Goal: Communication & Community: Answer question/provide support

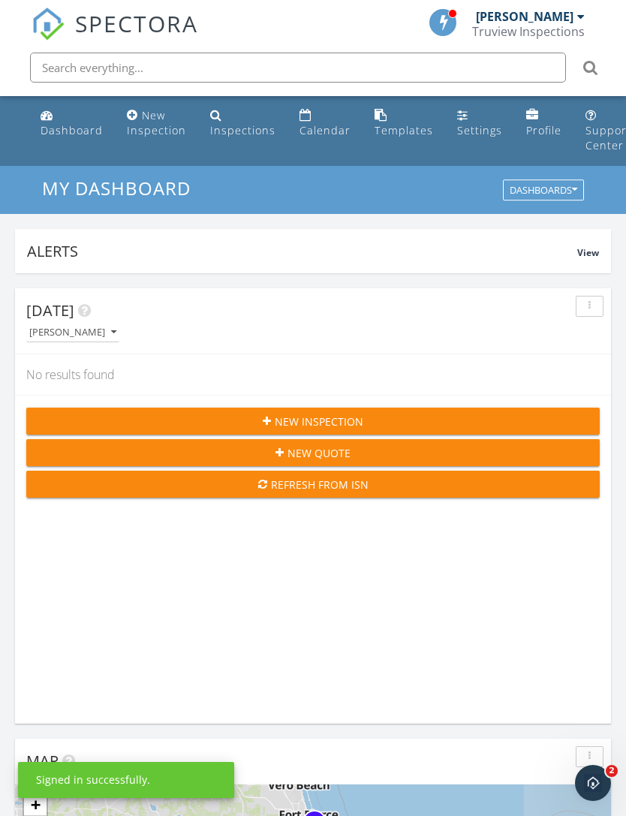
click at [594, 790] on icon "Open Intercom Messenger" at bounding box center [593, 783] width 25 height 25
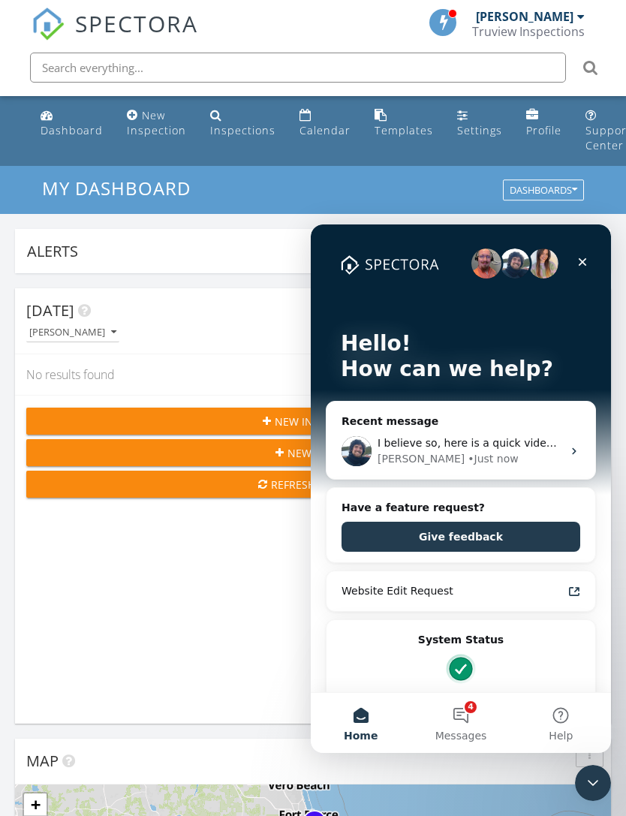
click at [479, 453] on div "[PERSON_NAME] • Just now" at bounding box center [470, 459] width 185 height 16
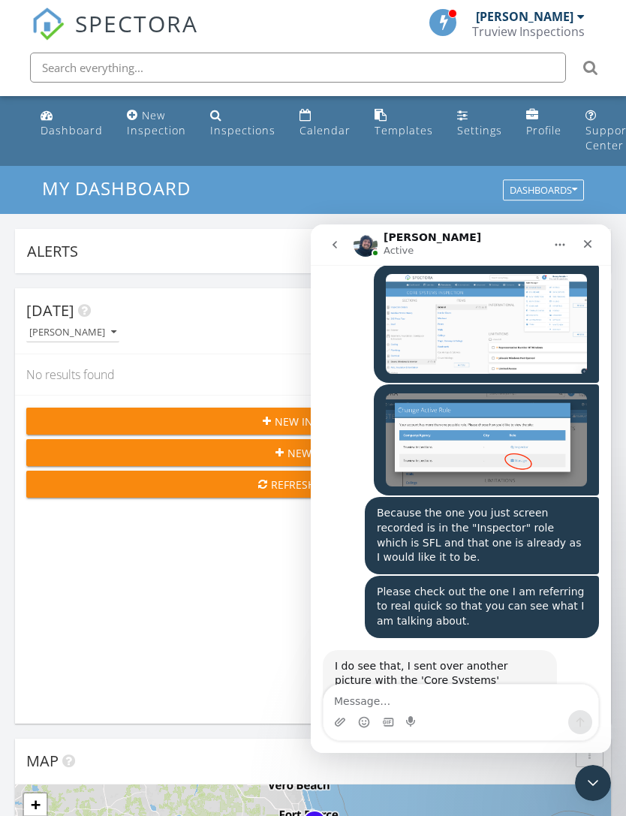
scroll to position [3878, 0]
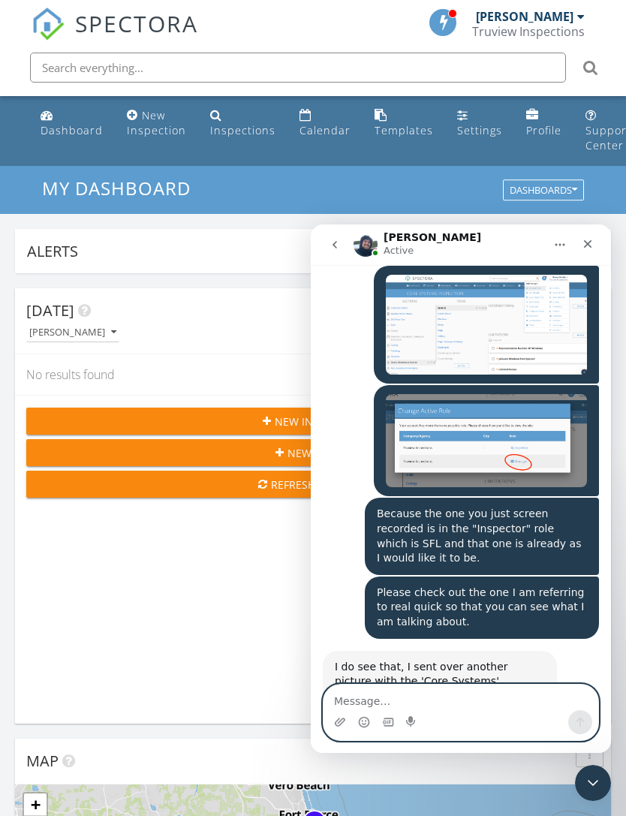
click at [462, 702] on textarea "Message…" at bounding box center [461, 698] width 275 height 26
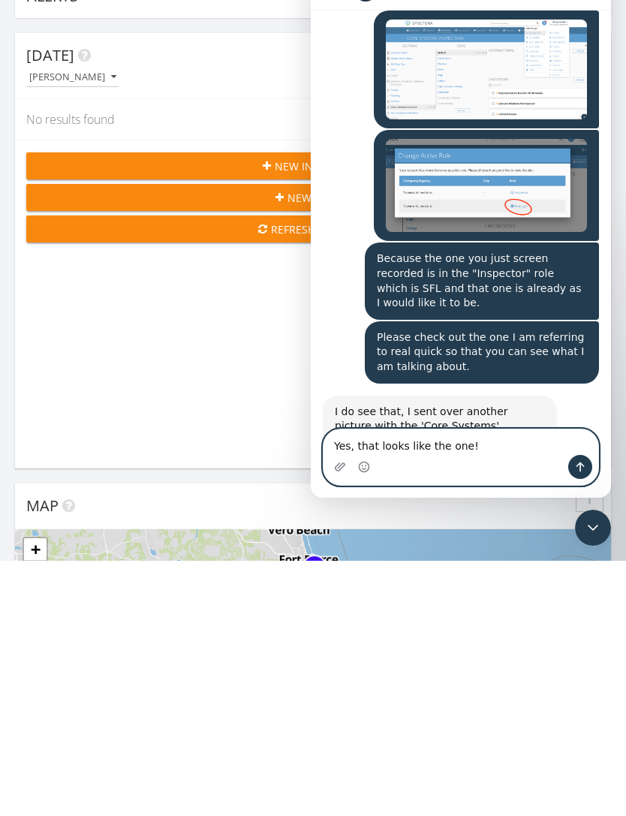
type textarea "Yes, that looks like the one!"
click at [587, 469] on button "Send a message…" at bounding box center [580, 467] width 24 height 24
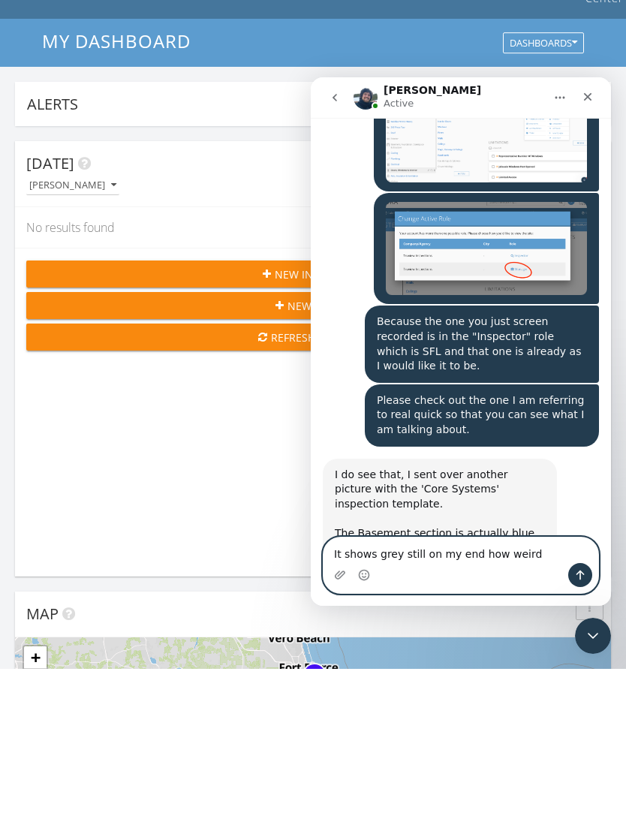
scroll to position [3922, 0]
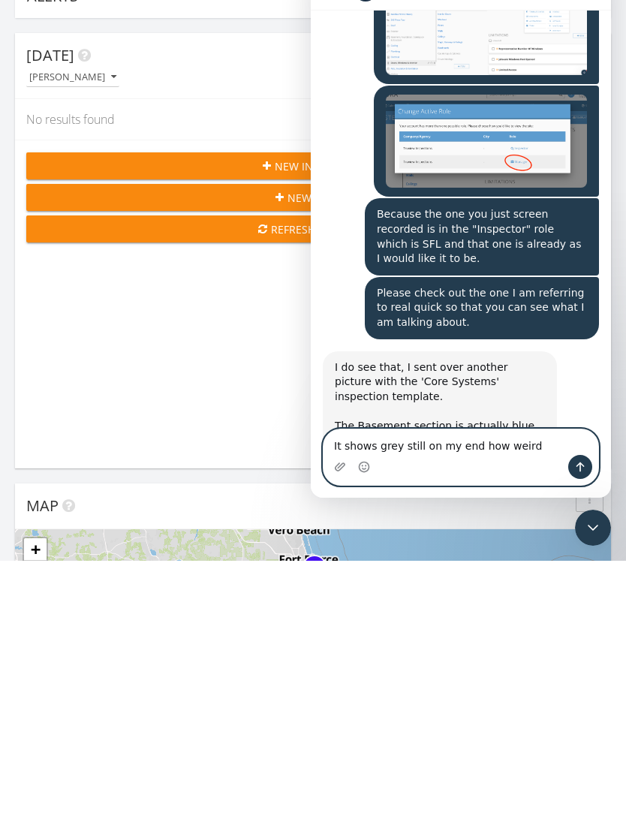
type textarea "It shows grey still on my end how weird"
click at [579, 465] on icon "Send a message…" at bounding box center [580, 467] width 12 height 12
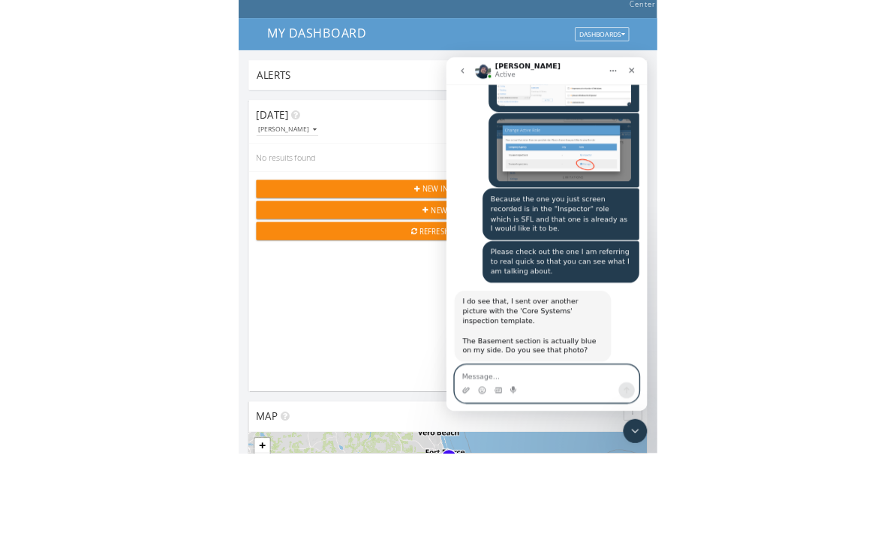
scroll to position [3956, 0]
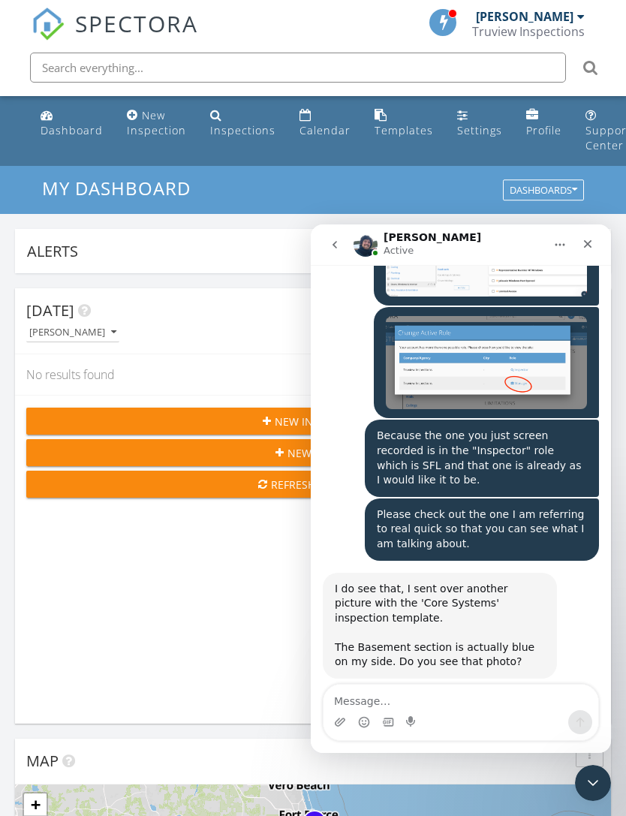
click at [541, 25] on div "Truview Inspections" at bounding box center [528, 31] width 113 height 15
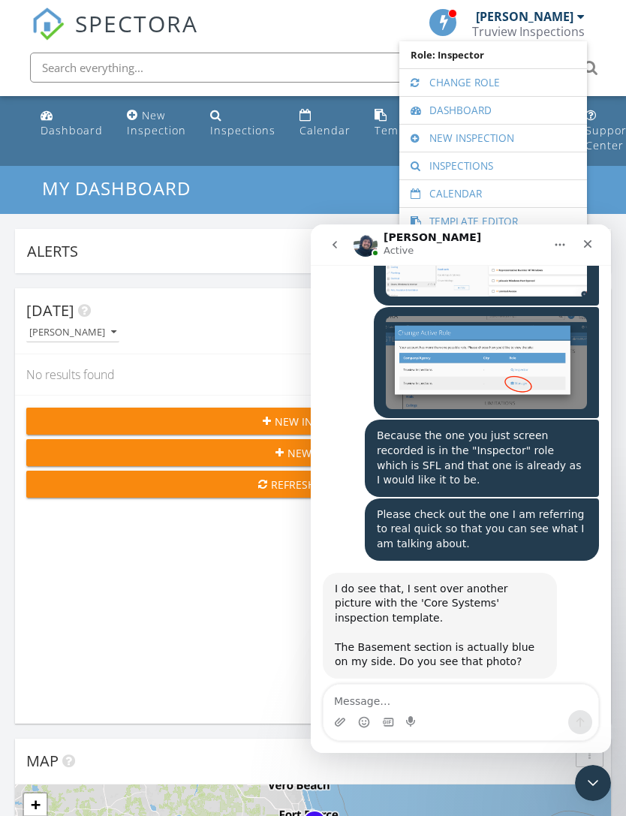
click at [525, 82] on link "Change Role" at bounding box center [493, 82] width 173 height 27
